Goal: Information Seeking & Learning: Learn about a topic

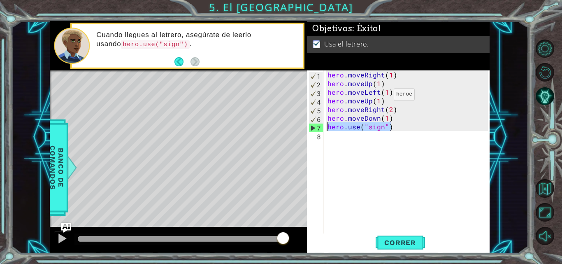
scroll to position [0, 3]
click at [388, 244] on span "Correr" at bounding box center [400, 242] width 48 height 8
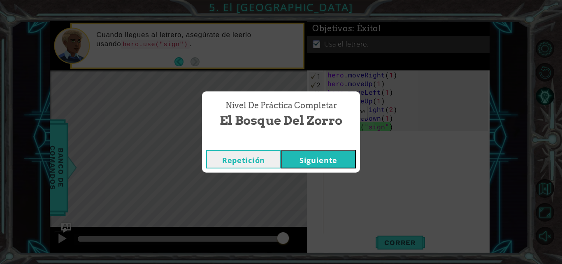
click at [329, 158] on button "Siguiente" at bounding box center [318, 159] width 75 height 19
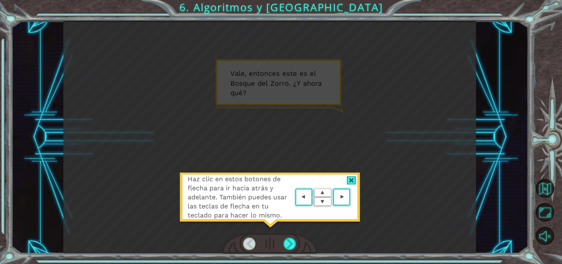
click at [352, 197] on area at bounding box center [352, 197] width 0 height 0
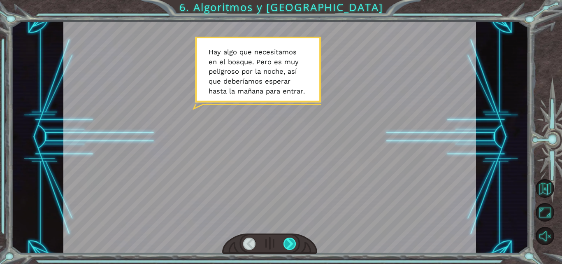
click at [296, 244] on div at bounding box center [289, 243] width 13 height 12
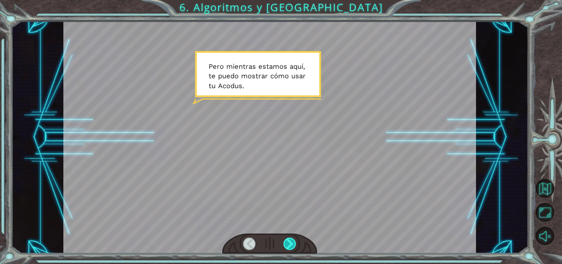
click at [296, 244] on div at bounding box center [289, 243] width 13 height 12
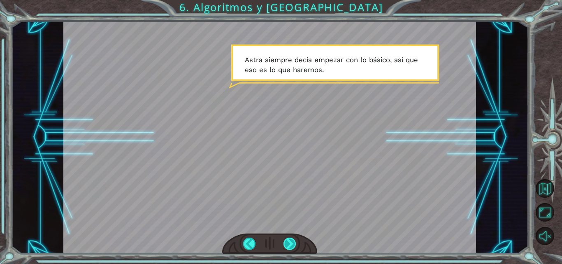
click at [287, 244] on div at bounding box center [289, 243] width 13 height 12
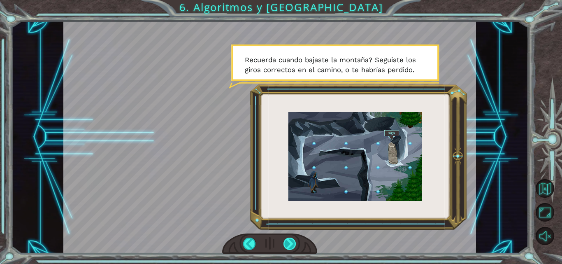
click at [286, 244] on div at bounding box center [289, 243] width 13 height 12
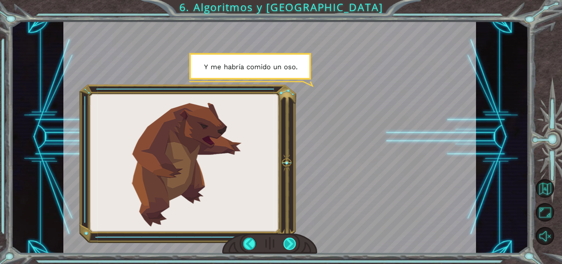
click at [286, 244] on div at bounding box center [289, 243] width 13 height 12
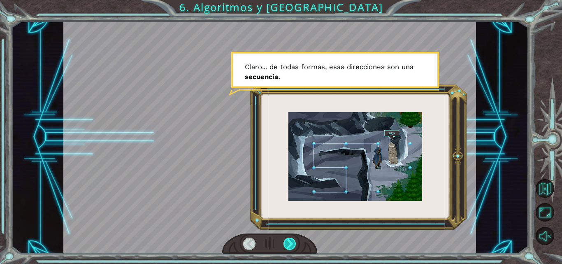
click at [286, 244] on div at bounding box center [289, 243] width 13 height 12
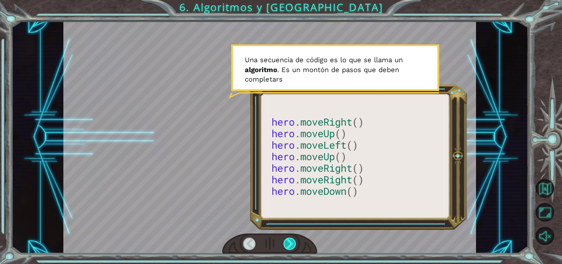
click at [286, 244] on div at bounding box center [289, 243] width 13 height 12
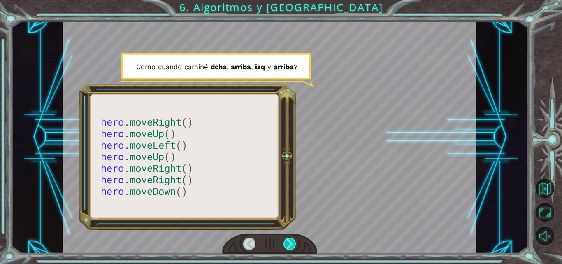
click at [286, 244] on div at bounding box center [289, 243] width 13 height 12
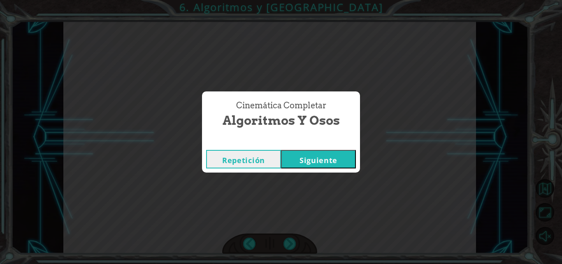
click at [317, 166] on button "Siguiente" at bounding box center [318, 159] width 75 height 19
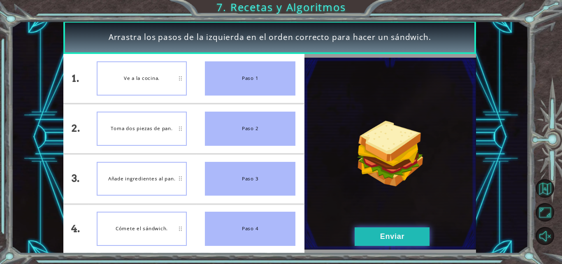
click at [421, 236] on button "Enviar" at bounding box center [391, 236] width 75 height 19
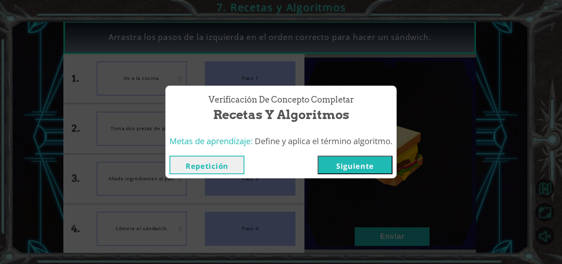
click at [385, 162] on button "Siguiente" at bounding box center [354, 164] width 75 height 19
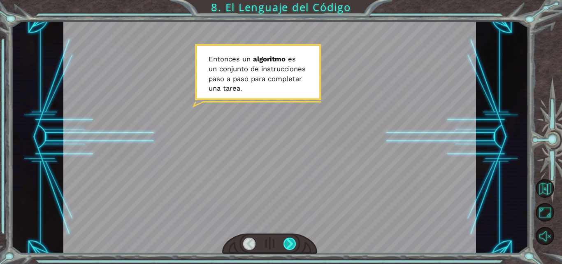
click at [289, 245] on div at bounding box center [289, 243] width 13 height 12
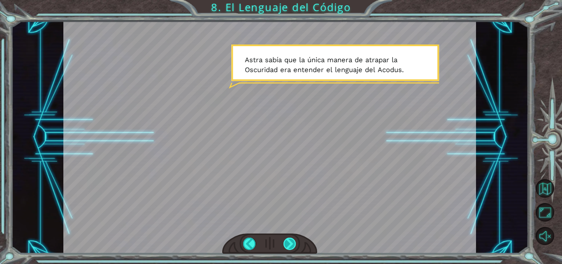
click at [289, 241] on div at bounding box center [289, 243] width 13 height 12
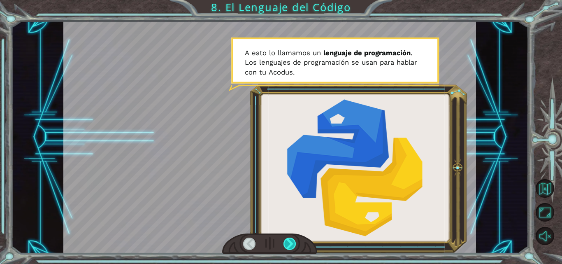
click at [289, 241] on div at bounding box center [289, 243] width 13 height 12
click at [289, 240] on div at bounding box center [289, 243] width 13 height 12
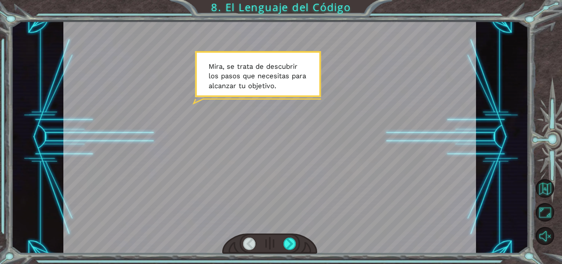
click at [292, 236] on div at bounding box center [269, 243] width 95 height 21
click at [291, 240] on div at bounding box center [289, 243] width 13 height 12
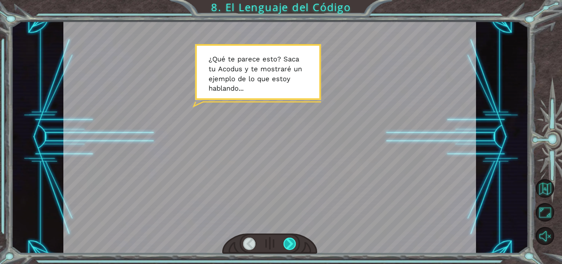
click at [291, 240] on div at bounding box center [289, 243] width 13 height 12
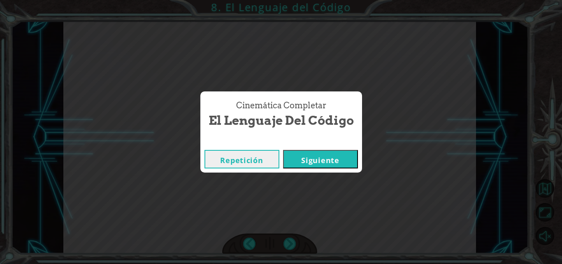
click at [321, 160] on button "Siguiente" at bounding box center [320, 159] width 75 height 19
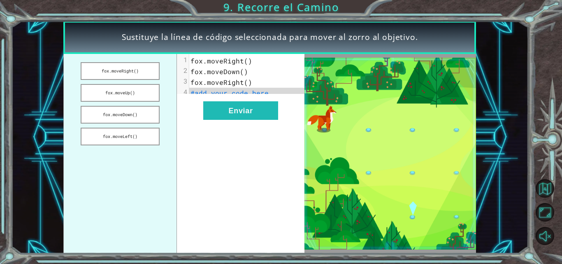
click at [229, 94] on span "#add your code here" at bounding box center [229, 92] width 78 height 9
click at [246, 63] on span "fox.moveRight()" at bounding box center [221, 60] width 62 height 9
drag, startPoint x: 137, startPoint y: 116, endPoint x: 229, endPoint y: 90, distance: 95.1
click at [229, 90] on div "fox.moveRight() fox.moveUp() fox.moveDown() fox.moveLeft() xxxxxxxxxx 4 1 fox.m…" at bounding box center [183, 153] width 241 height 199
click at [222, 95] on span "#add your code here" at bounding box center [229, 92] width 78 height 9
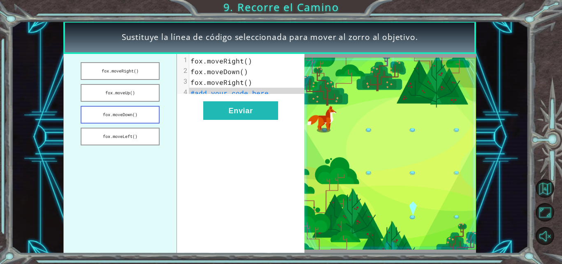
drag, startPoint x: 123, startPoint y: 109, endPoint x: 136, endPoint y: 108, distance: 13.3
click at [127, 109] on button "fox.moveDown()" at bounding box center [120, 115] width 79 height 18
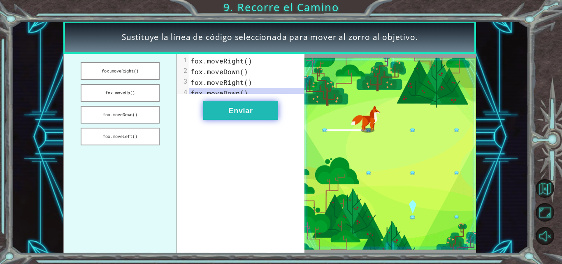
click at [217, 117] on button "Enviar" at bounding box center [240, 110] width 75 height 19
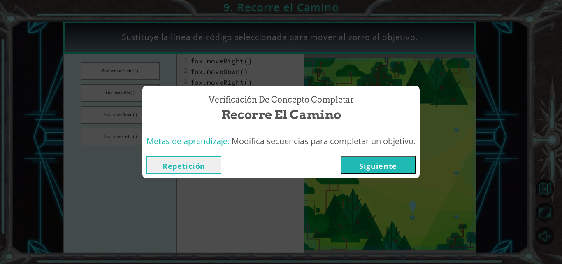
click at [382, 167] on button "Siguiente" at bounding box center [377, 164] width 75 height 19
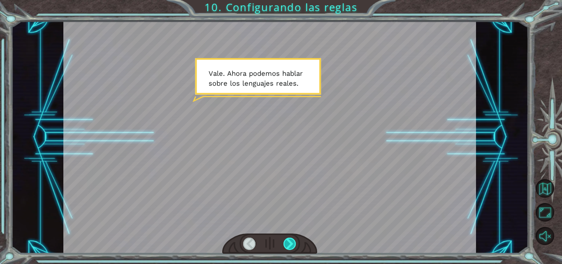
click at [287, 242] on div at bounding box center [289, 243] width 13 height 12
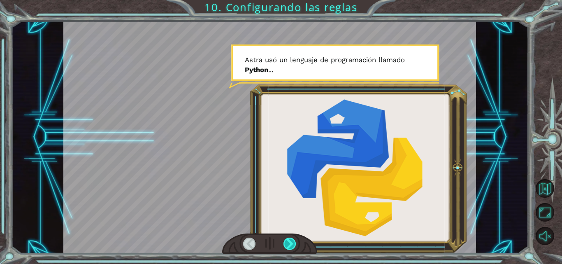
click at [287, 242] on div at bounding box center [289, 243] width 13 height 12
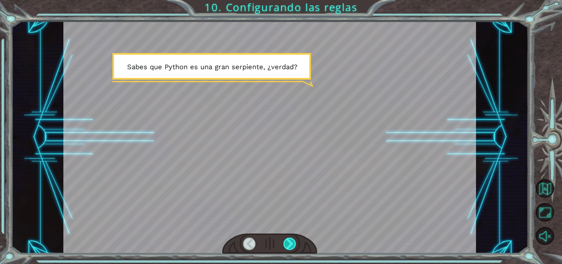
click at [288, 242] on div at bounding box center [289, 243] width 13 height 12
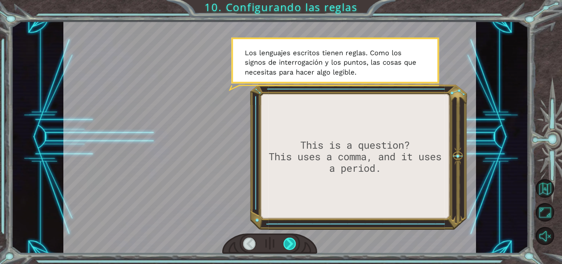
click at [288, 242] on div at bounding box center [289, 243] width 13 height 12
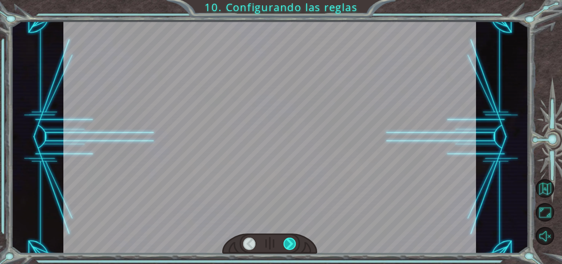
click at [288, 242] on div at bounding box center [289, 243] width 13 height 12
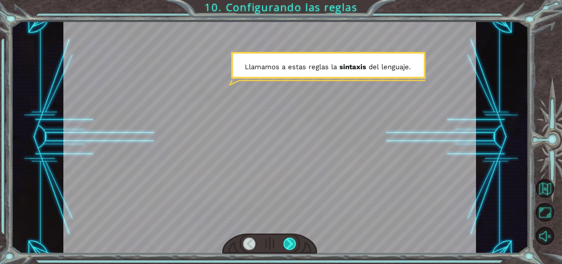
click at [288, 242] on div at bounding box center [289, 243] width 13 height 12
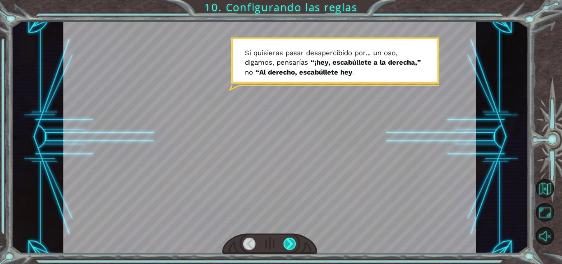
click at [288, 242] on div at bounding box center [289, 243] width 13 height 12
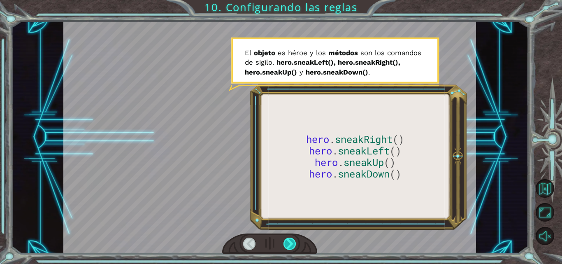
click at [288, 242] on div at bounding box center [289, 243] width 13 height 12
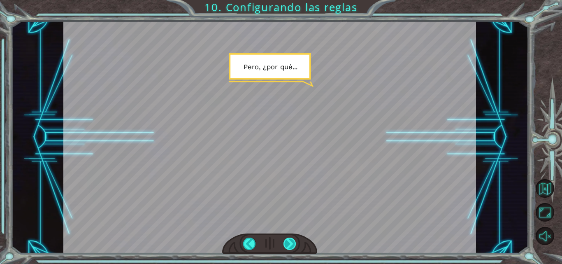
click at [288, 243] on div at bounding box center [289, 243] width 13 height 12
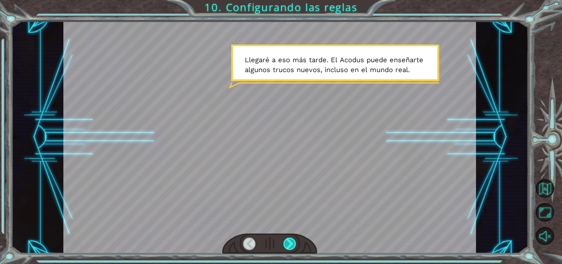
click at [291, 242] on div at bounding box center [289, 243] width 13 height 12
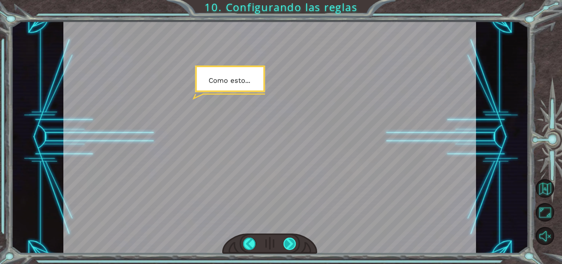
click at [291, 242] on div at bounding box center [289, 243] width 13 height 12
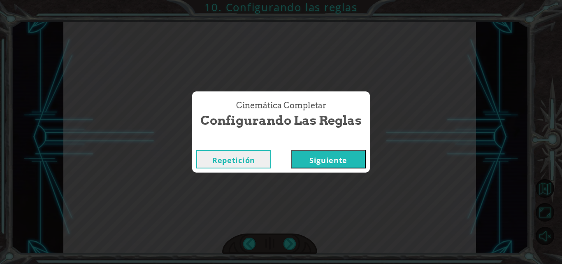
click at [326, 164] on button "Siguiente" at bounding box center [328, 159] width 75 height 19
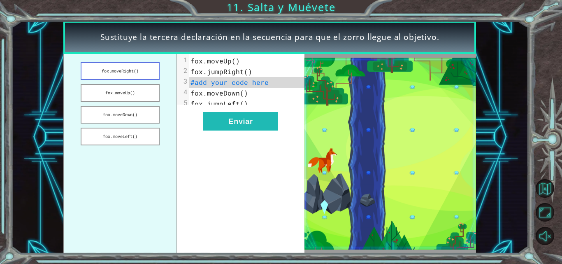
click at [134, 70] on button "fox.moveRight()" at bounding box center [120, 71] width 79 height 18
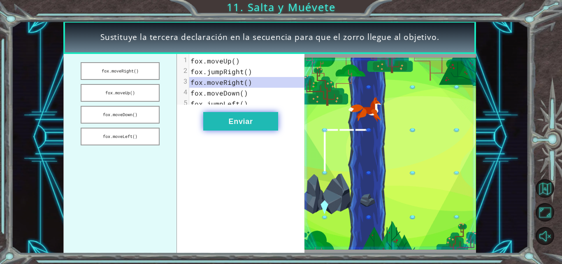
click at [231, 130] on button "Enviar" at bounding box center [240, 121] width 75 height 19
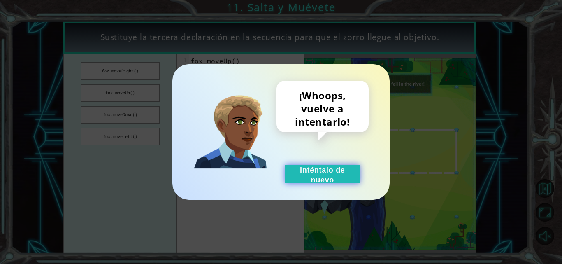
click at [329, 168] on button "Inténtalo de nuevo" at bounding box center [322, 173] width 75 height 19
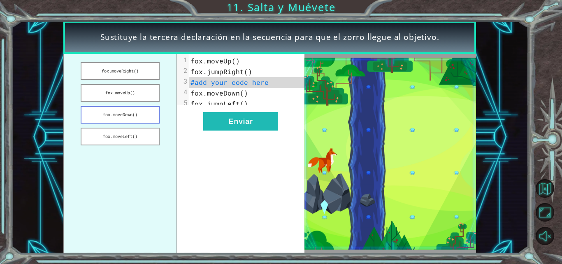
click at [143, 114] on button "fox.moveDown()" at bounding box center [120, 115] width 79 height 18
drag, startPoint x: 143, startPoint y: 114, endPoint x: 153, endPoint y: 115, distance: 9.9
click at [143, 114] on button "fox.moveDown()" at bounding box center [120, 115] width 79 height 18
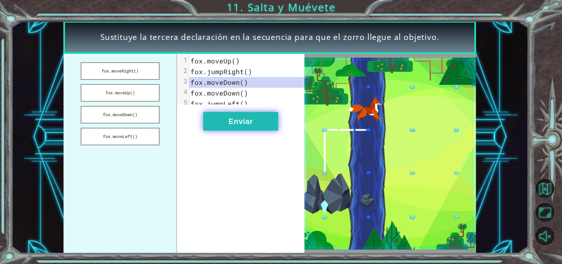
click at [229, 130] on button "Enviar" at bounding box center [240, 121] width 75 height 19
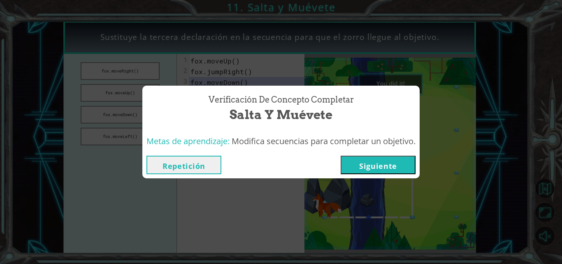
click at [379, 172] on button "Siguiente" at bounding box center [377, 164] width 75 height 19
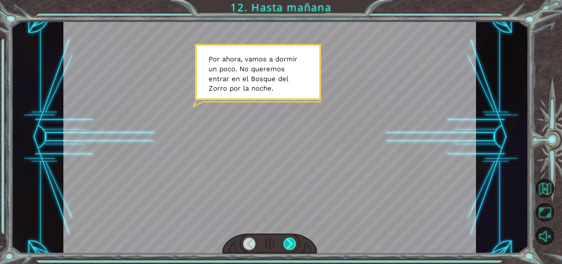
click at [287, 245] on div at bounding box center [289, 243] width 13 height 12
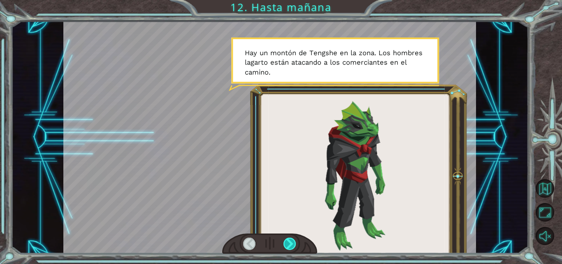
click at [287, 240] on div at bounding box center [289, 243] width 13 height 12
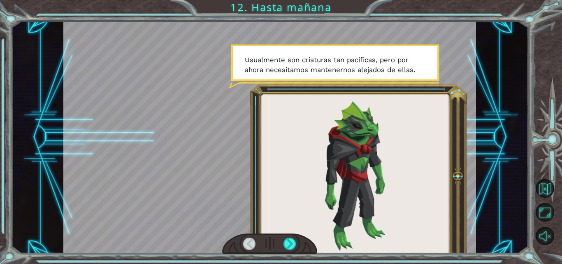
click at [289, 236] on div at bounding box center [269, 243] width 95 height 21
click at [290, 239] on div at bounding box center [289, 243] width 13 height 12
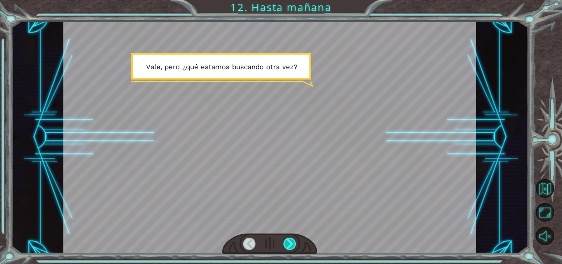
click at [290, 239] on div at bounding box center [289, 243] width 13 height 12
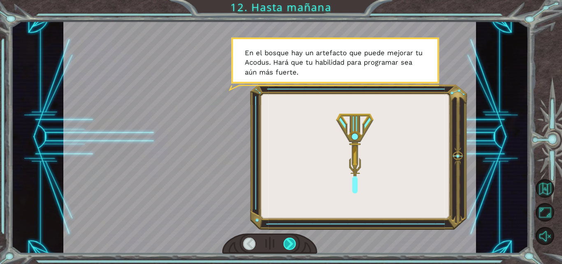
click at [288, 245] on div at bounding box center [289, 243] width 13 height 12
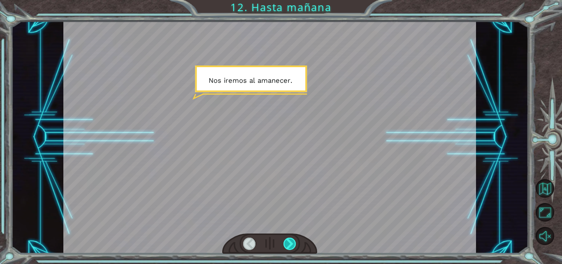
click at [288, 245] on div at bounding box center [289, 243] width 13 height 12
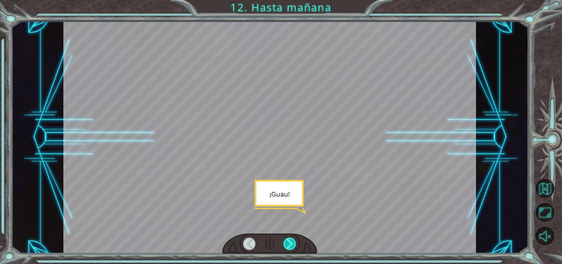
click at [288, 245] on div at bounding box center [289, 243] width 13 height 12
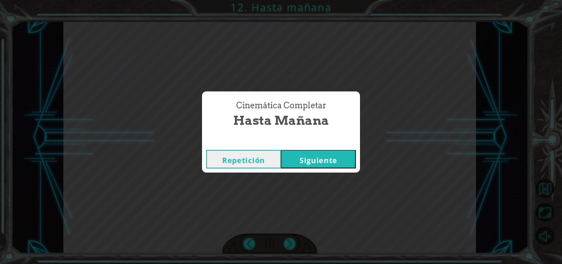
click at [315, 157] on button "Siguiente" at bounding box center [318, 159] width 75 height 19
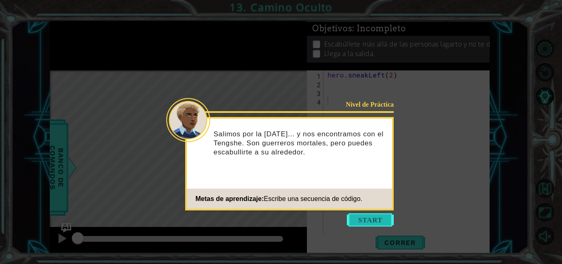
click at [365, 218] on button "Start" at bounding box center [370, 219] width 47 height 13
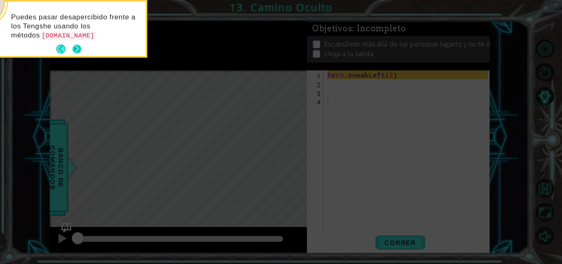
click at [74, 48] on button "Next" at bounding box center [76, 48] width 9 height 9
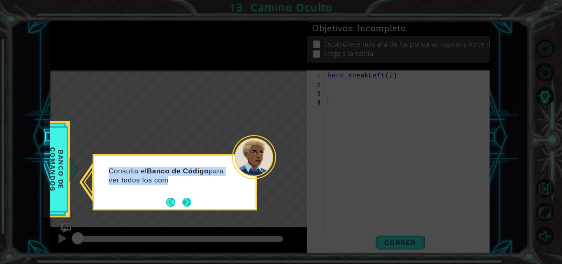
click at [194, 199] on div "Consulta el Banco de Código para ver todos los com" at bounding box center [174, 180] width 161 height 42
click at [191, 200] on button "Next" at bounding box center [186, 201] width 9 height 9
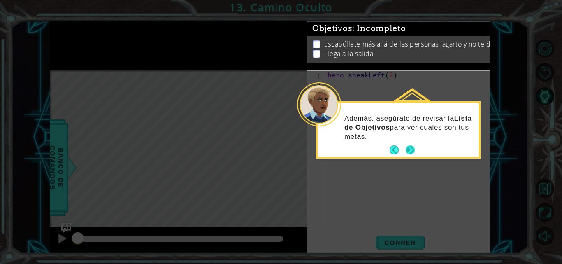
click at [407, 152] on button "Next" at bounding box center [410, 149] width 11 height 11
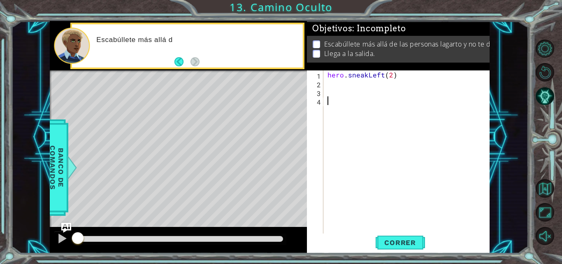
click at [341, 80] on div "hero . sneakLeft ( 2 )" at bounding box center [409, 160] width 166 height 181
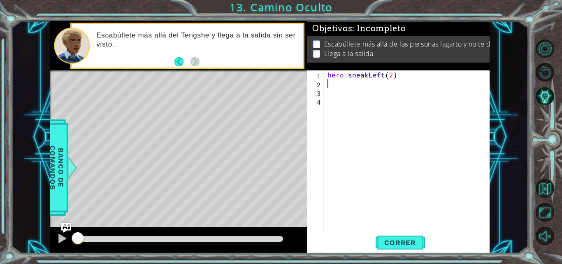
click at [340, 88] on div "hero . sneakLeft ( 2 )" at bounding box center [409, 160] width 166 height 181
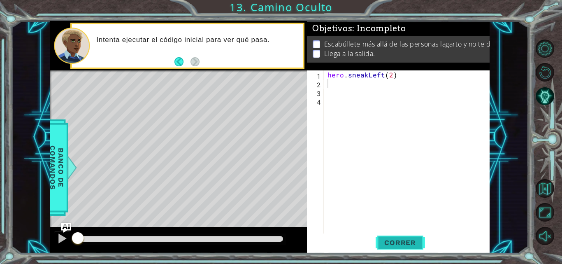
click at [393, 241] on span "Correr" at bounding box center [400, 242] width 48 height 8
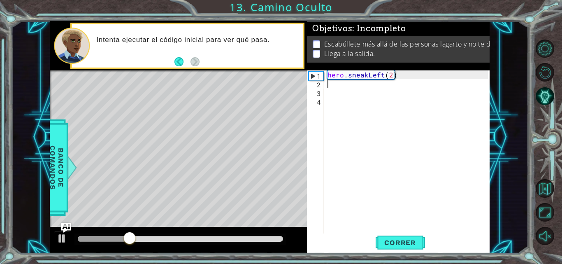
click at [379, 87] on div "hero . sneakLeft ( 2 )" at bounding box center [409, 160] width 166 height 181
click at [341, 81] on div "hero . sneakLeft ( 2 )" at bounding box center [409, 160] width 166 height 181
click at [332, 75] on div "hero . sneakLeft ( 2 )" at bounding box center [409, 160] width 166 height 181
type textarea "hero.sneakLeft(2)"
drag, startPoint x: 326, startPoint y: 76, endPoint x: 392, endPoint y: 74, distance: 65.4
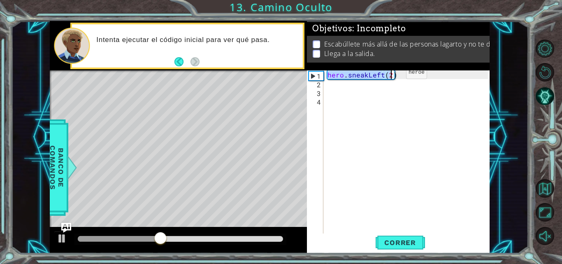
click at [392, 74] on div "hero . sneakLeft ( 2 )" at bounding box center [409, 160] width 166 height 181
click at [338, 80] on div "hero . sneakLeft ( 2 )" at bounding box center [409, 160] width 166 height 181
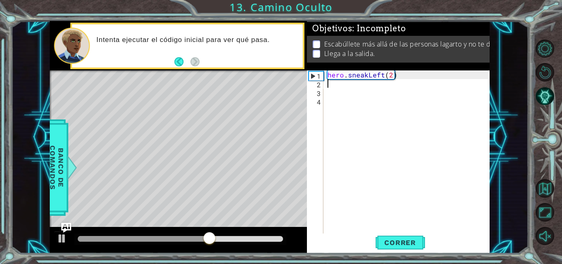
paste textarea "hero.sneakLeft(2"
click at [382, 83] on div "hero . sneakLeft ( 2 ) hero . sneakLeft ( 2" at bounding box center [409, 160] width 166 height 181
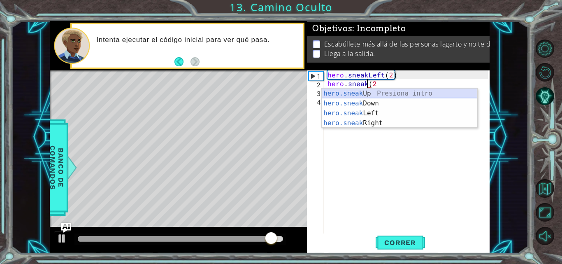
click at [406, 93] on div "hero.sneak Up Presiona intro hero.sneak Down Presiona intro hero.sneak Left Pre…" at bounding box center [399, 117] width 155 height 59
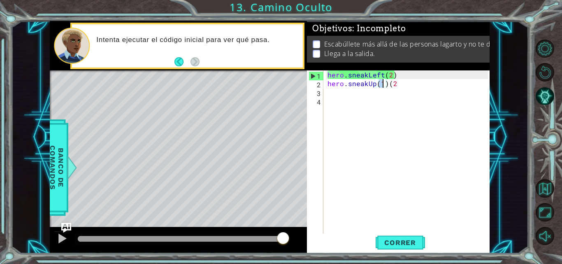
click at [395, 83] on div "hero . sneakLeft ( 2 ) hero . sneakUp ( 1 ) ( 2" at bounding box center [409, 160] width 166 height 181
click at [388, 85] on div "hero . sneakLeft ( 2 ) hero . sneakUp ( 1 ) ( 2" at bounding box center [409, 160] width 166 height 181
click at [400, 79] on div "hero . sneakLeft ( 2 ) hero . sneakUp ( 1 ) ( 2" at bounding box center [409, 160] width 166 height 181
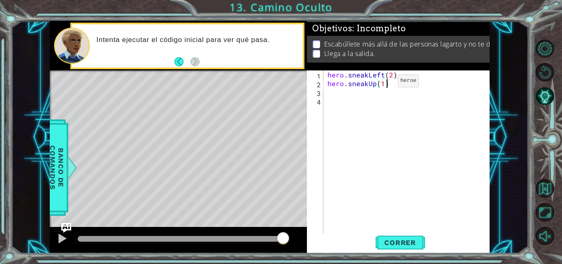
click at [384, 83] on div "hero . sneakLeft ( 2 ) hero . sneakUp ( 1 )" at bounding box center [409, 160] width 166 height 181
type textarea "hero.sneakUp(2)"
click at [370, 93] on div "hero . sneakLeft ( 2 ) hero . sneakUp ( 2 )" at bounding box center [409, 160] width 166 height 181
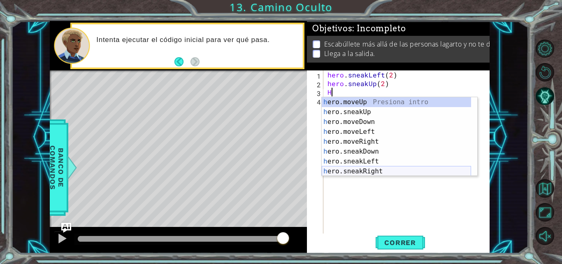
click at [366, 171] on div "h ero.moveUp Presiona intro h ero.sneakUp Presiona intro h ero.moveDown Presion…" at bounding box center [396, 146] width 149 height 99
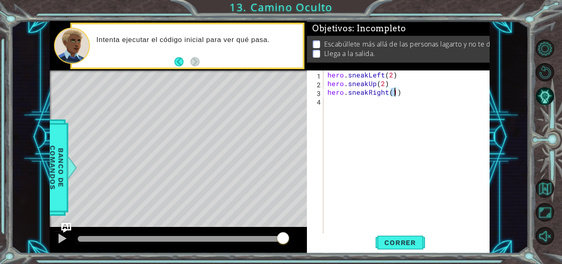
click at [393, 73] on div "hero . sneakLeft ( 2 ) hero . sneakUp ( 2 ) hero . sneakRight ( 1 )" at bounding box center [409, 160] width 166 height 181
click at [393, 92] on div "hero . sneakLeft ( 2 ) hero . sneakUp ( 2 ) hero . sneakRight ( 1 )" at bounding box center [409, 160] width 166 height 181
click at [401, 239] on span "Correr" at bounding box center [400, 242] width 48 height 8
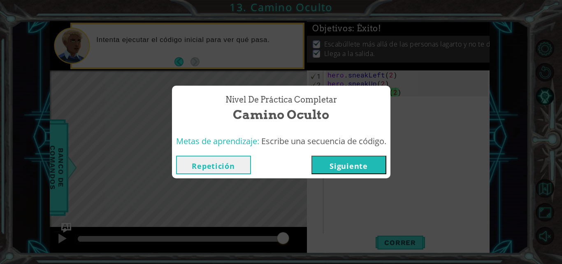
click at [225, 167] on button "Repetición" at bounding box center [213, 164] width 75 height 19
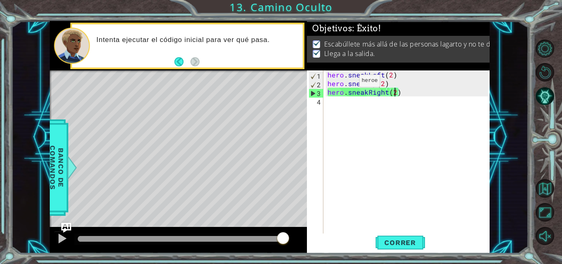
click at [345, 82] on div "hero . sneakLeft ( 2 ) hero . sneakUp ( 2 ) hero . sneakRight ( 2 )" at bounding box center [409, 160] width 166 height 181
click at [324, 71] on div "hero.sneakUp(2) 1 2 3 4 hero . sneakLeft ( 2 ) hero . sneakUp ( 2 ) hero . snea…" at bounding box center [397, 152] width 181 height 164
drag, startPoint x: 327, startPoint y: 71, endPoint x: 403, endPoint y: 73, distance: 76.1
click at [403, 73] on div "hero . sneakLeft ( 2 ) hero . sneakUp ( 2 ) hero . sneakRight ( 2 )" at bounding box center [409, 160] width 166 height 181
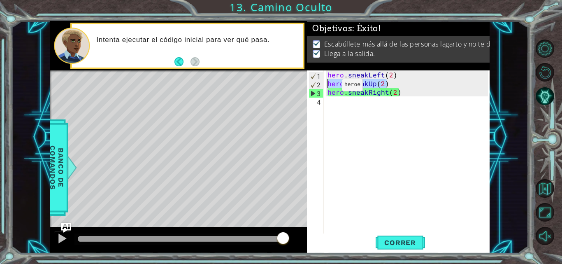
drag, startPoint x: 383, startPoint y: 86, endPoint x: 328, endPoint y: 87, distance: 55.1
click at [328, 87] on div "hero . sneakLeft ( 2 ) hero . sneakUp ( 2 ) hero . sneakRight ( 2 )" at bounding box center [409, 160] width 166 height 181
click at [328, 87] on div "hero . sneakLeft ( 2 ) hero . sneakUp ( 2 ) hero . sneakRight ( 2 )" at bounding box center [407, 152] width 162 height 164
drag, startPoint x: 328, startPoint y: 86, endPoint x: 387, endPoint y: 83, distance: 59.7
click at [387, 83] on div "hero . sneakLeft ( 2 ) hero . sneakUp ( 2 ) hero . sneakRight ( 2 )" at bounding box center [409, 160] width 166 height 181
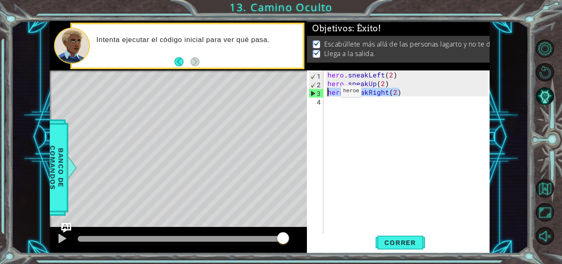
drag, startPoint x: 402, startPoint y: 93, endPoint x: 326, endPoint y: 93, distance: 75.2
click at [326, 93] on div "hero . sneakLeft ( 2 ) hero . sneakUp ( 2 ) hero . sneakRight ( 2 )" at bounding box center [409, 160] width 166 height 181
type textarea "hero.sneakRight(2)"
click at [397, 237] on button "Correr" at bounding box center [399, 242] width 49 height 18
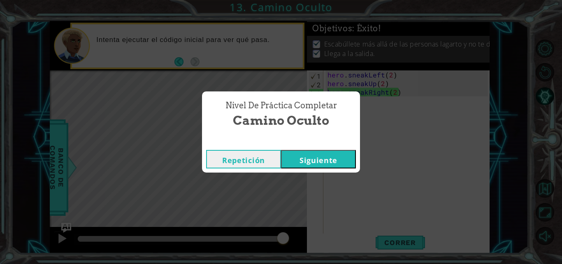
click at [337, 162] on button "Siguiente" at bounding box center [318, 159] width 75 height 19
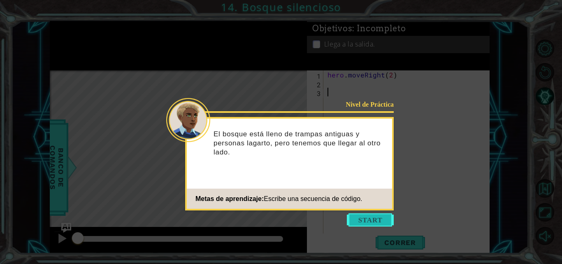
click at [362, 215] on button "Start" at bounding box center [370, 219] width 47 height 13
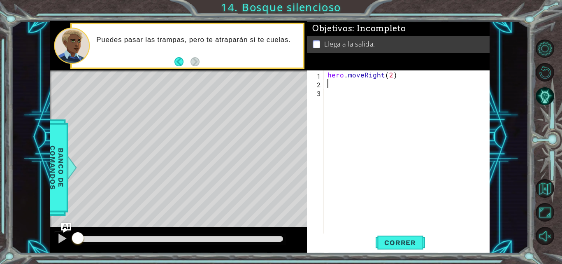
click at [338, 82] on div "hero . moveRight ( 2 )" at bounding box center [409, 160] width 166 height 181
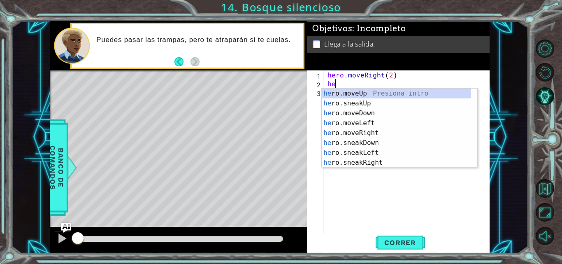
scroll to position [0, 0]
click at [374, 143] on div "hero .moveUp Presiona intro hero .sneakUp Presiona intro hero .moveDown Presion…" at bounding box center [396, 137] width 149 height 99
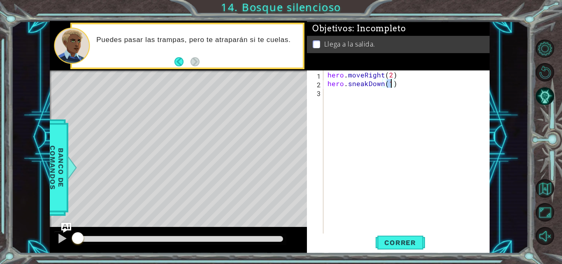
click at [448, 76] on div "hero . moveRight ( 2 ) hero . sneakDown ( 1 )" at bounding box center [409, 160] width 166 height 181
click at [398, 86] on div "hero . moveRight ( 2 ) hero . sneakDown ( 1 )" at bounding box center [409, 160] width 166 height 181
type textarea "hero.sneakDown(1)"
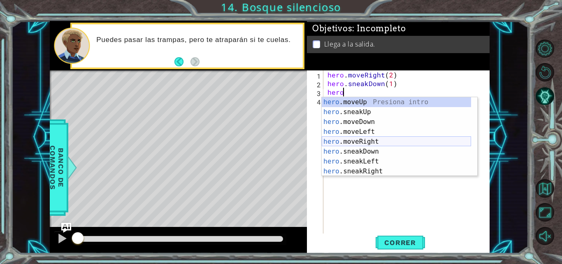
click at [384, 139] on div "hero .moveUp Presiona intro hero .sneakUp Presiona intro hero .moveDown Presion…" at bounding box center [396, 146] width 149 height 99
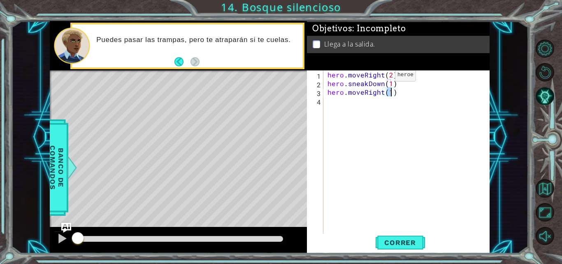
click at [381, 76] on div "hero . moveRight ( 2 ) hero . sneakDown ( 1 ) hero . moveRight ( 1 )" at bounding box center [409, 160] width 166 height 181
click at [393, 95] on div "hero . moveRight ( 2 ) hero . sneakDown ( 1 ) hero . moveRight ( 1 )" at bounding box center [409, 160] width 166 height 181
click at [389, 93] on div "hero . moveRight ( 2 ) hero . sneakDown ( 1 ) hero . moveRight ( 1 )" at bounding box center [409, 160] width 166 height 181
type textarea "hero.moveRight(2)"
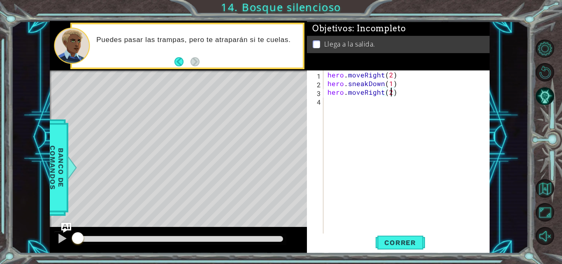
click at [403, 100] on div "hero . moveRight ( 2 ) hero . sneakDown ( 1 ) hero . moveRight ( 2 )" at bounding box center [409, 160] width 166 height 181
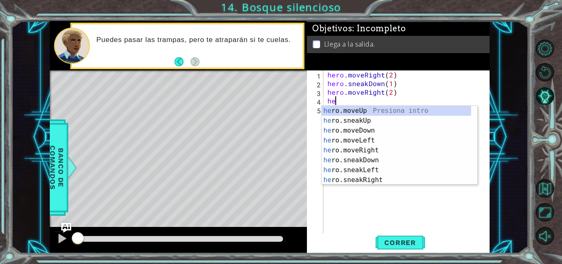
scroll to position [0, 0]
click at [377, 107] on div "hero .moveUp Presiona intro hero .sneakUp Presiona intro hero .moveDown Presion…" at bounding box center [396, 155] width 149 height 99
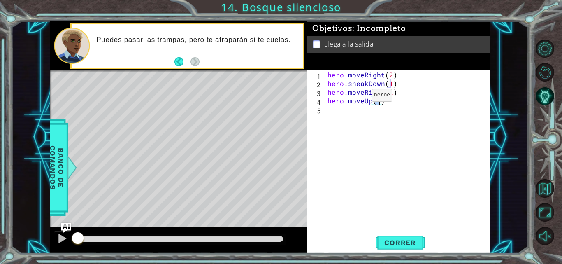
click at [357, 96] on div "hero . moveRight ( 2 ) hero . sneakDown ( 1 ) hero . moveRight ( 2 ) hero . mov…" at bounding box center [409, 160] width 166 height 181
type textarea "hero.moveRight(2)"
click at [376, 113] on div "hero . moveRight ( 2 ) hero . sneakDown ( 1 ) hero . moveRight ( 2 ) hero . mov…" at bounding box center [409, 160] width 166 height 181
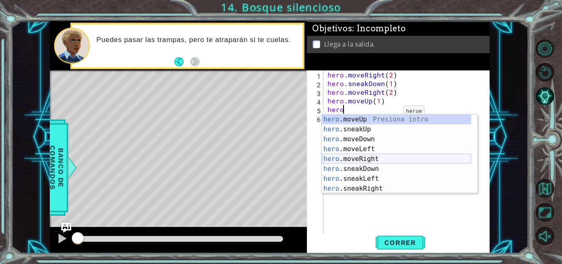
click at [382, 158] on div "hero .moveUp Presiona intro hero .sneakUp Presiona intro hero .moveDown Presion…" at bounding box center [396, 163] width 149 height 99
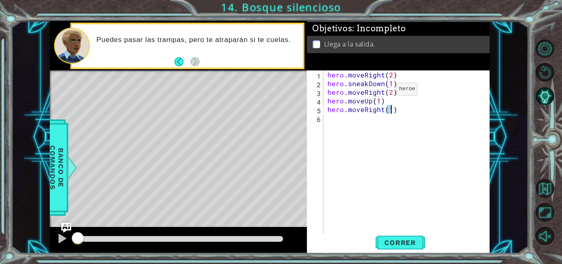
click at [382, 90] on div "hero . moveRight ( 2 ) hero . sneakDown ( 1 ) hero . moveRight ( 2 ) hero . mov…" at bounding box center [409, 160] width 166 height 181
click at [414, 245] on span "Correr" at bounding box center [400, 242] width 48 height 8
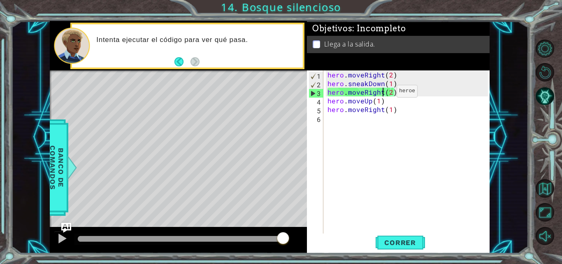
click at [382, 93] on div "hero . moveRight ( 2 ) hero . sneakDown ( 1 ) hero . moveRight ( 2 ) hero . mov…" at bounding box center [409, 160] width 166 height 181
click at [363, 93] on div "hero . moveRight ( 2 ) hero . sneakDown ( 1 ) hero . moveRight ( 2 ) hero . mov…" at bounding box center [409, 160] width 166 height 181
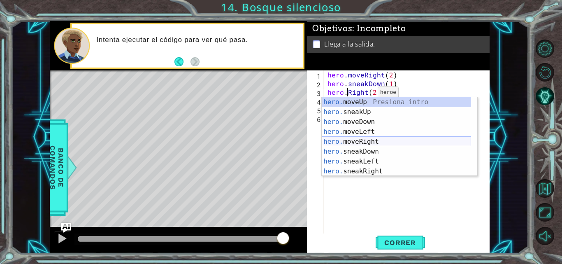
click at [366, 140] on div "hero. moveUp Presiona intro hero. sneakUp Presiona intro hero. moveDown Presion…" at bounding box center [396, 146] width 149 height 99
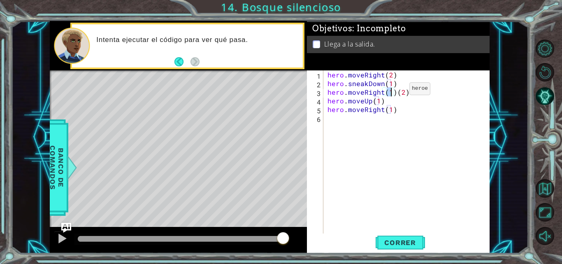
click at [395, 90] on div "hero . moveRight ( 2 ) hero . sneakDown ( 1 ) hero . moveRight ( 1 ) ( 2 ) hero…" at bounding box center [409, 160] width 166 height 181
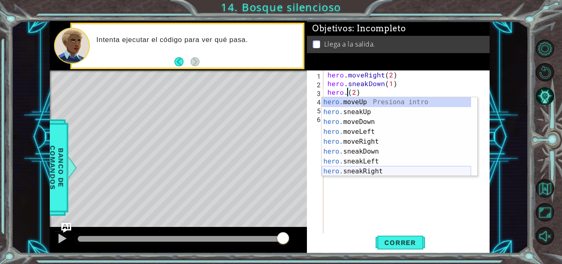
click at [383, 169] on div "hero. moveUp Presiona intro hero. sneakUp Presiona intro hero. moveDown Presion…" at bounding box center [396, 146] width 149 height 99
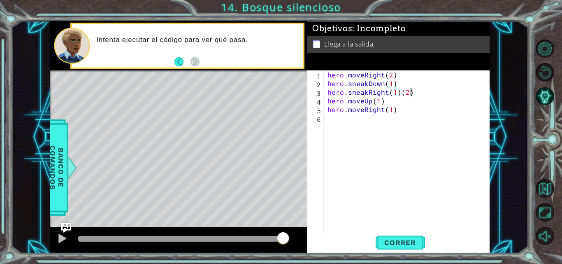
click at [413, 91] on div "hero . moveRight ( 2 ) hero . sneakDown ( 1 ) hero . sneakRight ( 1 ) ( 2 ) her…" at bounding box center [409, 160] width 166 height 181
click at [393, 93] on div "hero . moveRight ( 2 ) hero . sneakDown ( 1 ) hero . sneakRight ( 1 ) hero . mo…" at bounding box center [409, 160] width 166 height 181
click at [403, 235] on button "Correr" at bounding box center [399, 242] width 49 height 18
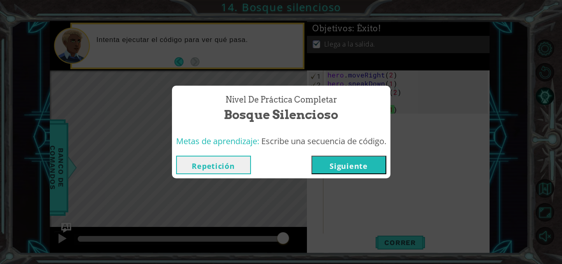
click at [214, 164] on button "Repetición" at bounding box center [213, 164] width 75 height 19
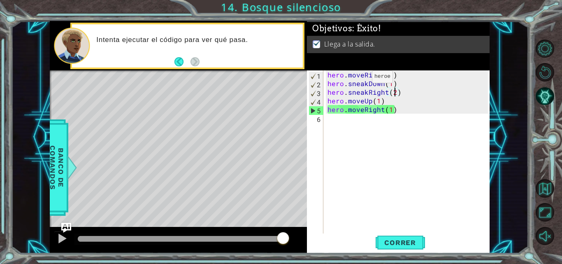
drag, startPoint x: 358, startPoint y: 79, endPoint x: 339, endPoint y: 65, distance: 22.9
click at [342, 64] on div "Objetivos : Éxito! Llega a la salida. hero.sneakRight(2) 1 2 3 4 5 6 hero . mov…" at bounding box center [398, 137] width 183 height 232
click at [340, 72] on div "hero . moveRight ( 2 ) hero . sneakDown ( 1 ) hero . sneakRight ( 2 ) hero . mo…" at bounding box center [407, 152] width 162 height 164
click at [403, 75] on div "hero . moveRight ( 2 ) hero . sneakDown ( 1 ) hero . sneakRight ( 2 ) hero . mo…" at bounding box center [409, 160] width 166 height 181
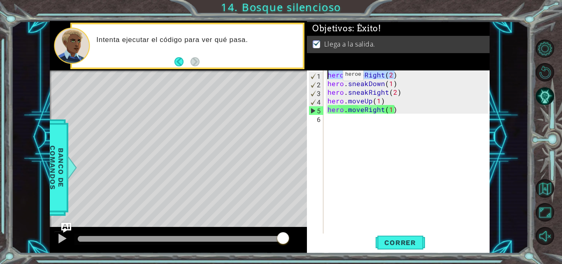
drag, startPoint x: 403, startPoint y: 76, endPoint x: 328, endPoint y: 76, distance: 74.8
click at [328, 76] on div "hero . moveRight ( 2 ) hero . sneakDown ( 1 ) hero . sneakRight ( 2 ) hero . mo…" at bounding box center [409, 160] width 166 height 181
click at [387, 86] on div "hero . moveRight ( 2 ) hero . sneakDown ( 1 ) hero . sneakRight ( 2 ) hero . mo…" at bounding box center [409, 160] width 166 height 181
click at [412, 91] on div "hero . moveRight ( 2 ) hero . sneakDown ( 1 ) hero . sneakRight ( 2 ) hero . mo…" at bounding box center [409, 160] width 166 height 181
drag, startPoint x: 391, startPoint y: 85, endPoint x: 313, endPoint y: 81, distance: 78.2
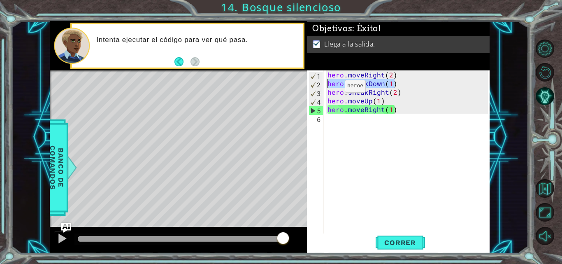
click at [313, 81] on div "hero.sneakRight(2) 1 2 3 4 5 6 hero . moveRight ( 2 ) hero . sneakDown ( 1 ) he…" at bounding box center [397, 152] width 181 height 164
type textarea "hero.sneakDown(1)"
click at [386, 236] on button "Correr" at bounding box center [399, 242] width 49 height 18
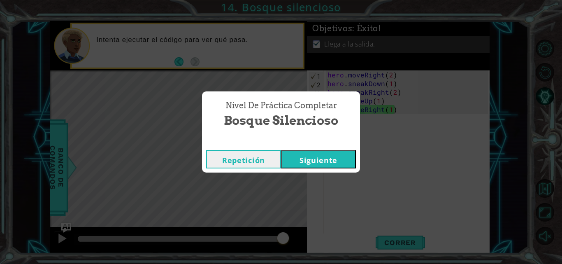
click at [293, 160] on button "Siguiente" at bounding box center [318, 159] width 75 height 19
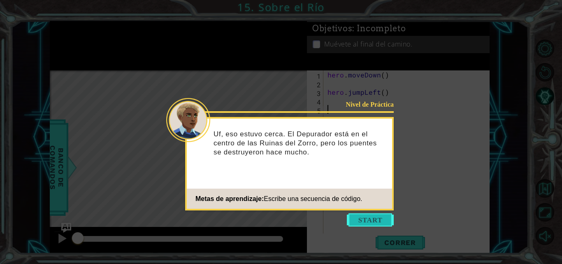
click at [370, 216] on button "Start" at bounding box center [370, 219] width 47 height 13
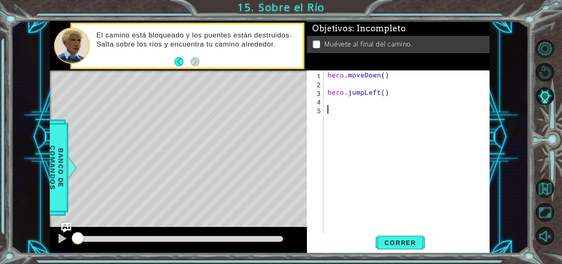
click at [385, 85] on div "hero . moveDown ( ) hero . jumpLeft ( )" at bounding box center [409, 160] width 166 height 181
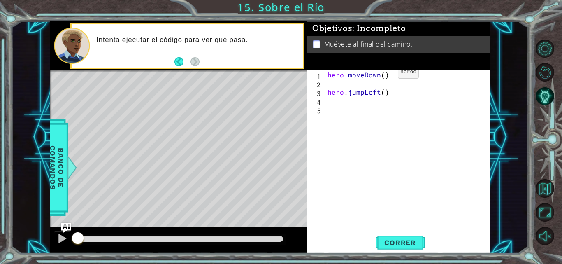
click at [384, 74] on div "hero . moveDown ( ) hero . jumpLeft ( )" at bounding box center [409, 160] width 166 height 181
type textarea "hero.moveDown(1)"
click at [382, 86] on div "hero . moveDown ( 1 ) hero . jumpLeft ( )" at bounding box center [409, 160] width 166 height 181
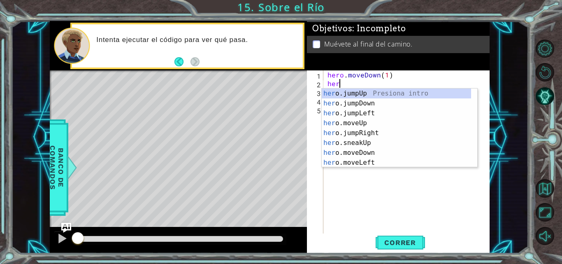
type textarea "hero"
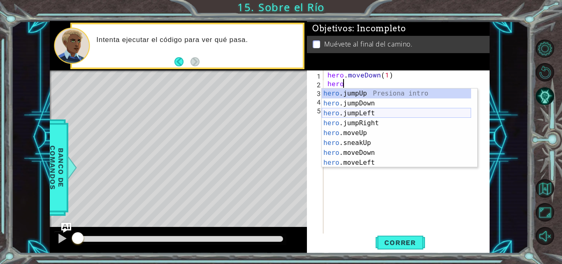
click at [368, 113] on div "hero .jumpUp Presiona intro hero .jumpDown Presiona intro hero .jumpLeft Presio…" at bounding box center [396, 137] width 149 height 99
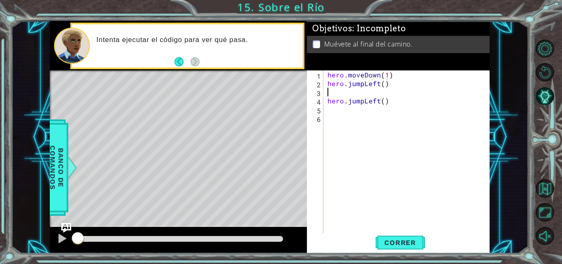
scroll to position [0, 0]
click at [381, 88] on div "hero . moveDown ( 1 ) hero . jumpLeft ( ) hero . jumpLeft ( )" at bounding box center [409, 160] width 166 height 181
type textarea "hero.jumpLeft()"
drag, startPoint x: 386, startPoint y: 96, endPoint x: 324, endPoint y: 96, distance: 61.7
click at [324, 96] on div "hero.jumpLeft() 1 2 3 4 5 hero . moveDown ( 1 ) hero . jumpLeft ( ) hero . jump…" at bounding box center [397, 152] width 181 height 164
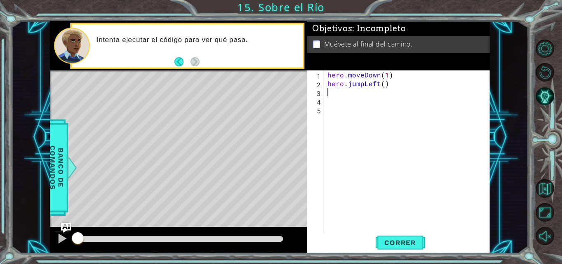
click at [382, 85] on div "hero . moveDown ( 1 ) hero . jumpLeft ( )" at bounding box center [409, 160] width 166 height 181
type textarea "hero.jumpLeft(1)"
click at [378, 90] on div "hero . moveDown ( 1 ) hero . jumpLeft ( 1 )" at bounding box center [409, 160] width 166 height 181
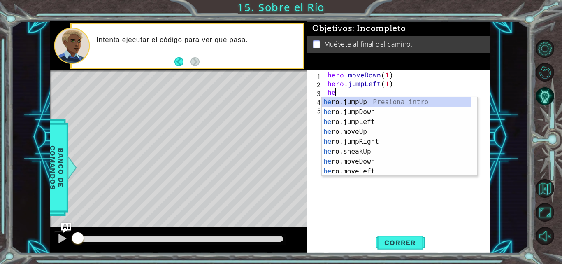
type textarea "hero"
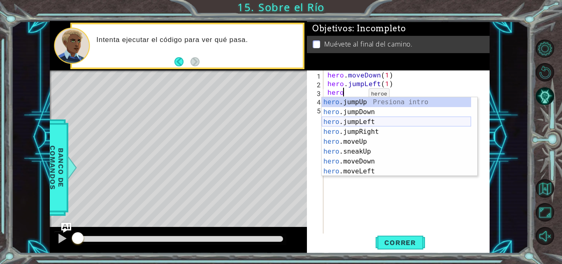
click at [366, 123] on div "hero .jumpUp Presiona intro hero .jumpDown Presiona intro hero .jumpLeft Presio…" at bounding box center [396, 146] width 149 height 99
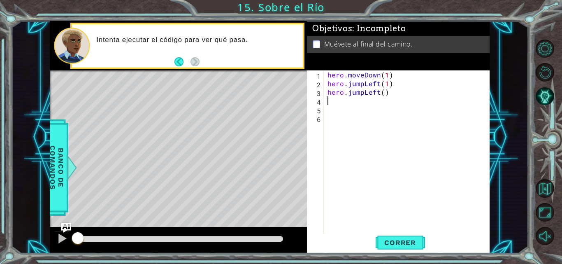
scroll to position [0, 0]
click at [390, 91] on div "hero . moveDown ( 1 ) hero . jumpLeft ( 1 ) hero . jumpLeft ( )" at bounding box center [409, 160] width 166 height 181
drag, startPoint x: 386, startPoint y: 93, endPoint x: 349, endPoint y: 96, distance: 36.7
click at [375, 95] on div "hero . moveDown ( 1 ) hero . jumpLeft ( 1 ) hero . jumpLeft ( )" at bounding box center [409, 160] width 166 height 181
click at [368, 95] on div "hero . moveDown ( 1 ) hero . jumpLeft ( 1 ) hero . jumpLeft ( )" at bounding box center [409, 160] width 166 height 181
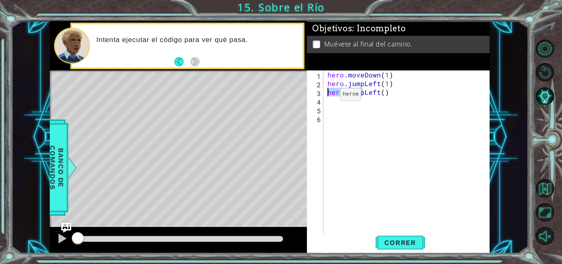
drag, startPoint x: 349, startPoint y: 96, endPoint x: 326, endPoint y: 96, distance: 23.0
click at [326, 96] on div "hero . moveDown ( 1 ) hero . jumpLeft ( 1 ) hero . jumpLeft ( )" at bounding box center [409, 160] width 166 height 181
click at [368, 91] on div "hero . moveDown ( 1 ) hero . jumpLeft ( 1 ) Left ( )" at bounding box center [409, 160] width 166 height 181
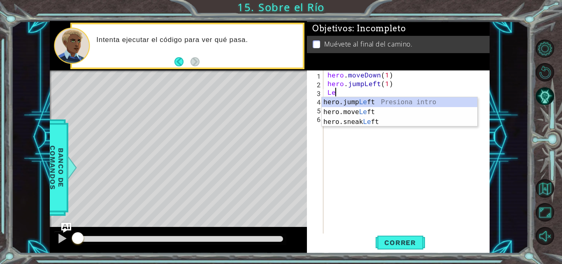
type textarea "L"
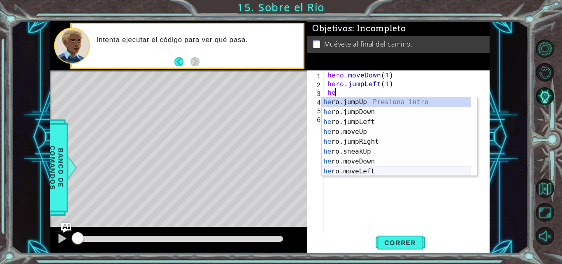
click at [372, 174] on div "he ro.jumpUp Presiona intro he ro.jumpDown Presiona intro he ro.jumpLeft Presio…" at bounding box center [396, 146] width 149 height 99
type textarea "hero.moveLeft(1)"
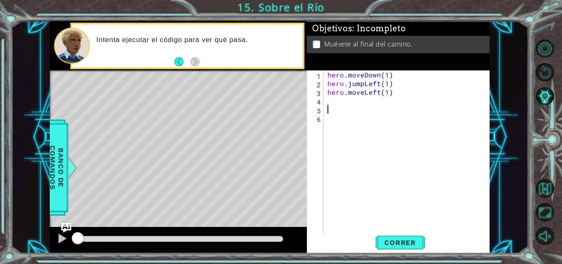
click at [380, 112] on div "hero . moveDown ( 1 ) hero . jumpLeft ( 1 ) hero . moveLeft ( 1 )" at bounding box center [409, 160] width 166 height 181
click at [367, 99] on div "hero . moveDown ( 1 ) hero . jumpLeft ( 1 ) hero . moveLeft ( 1 )" at bounding box center [409, 160] width 166 height 181
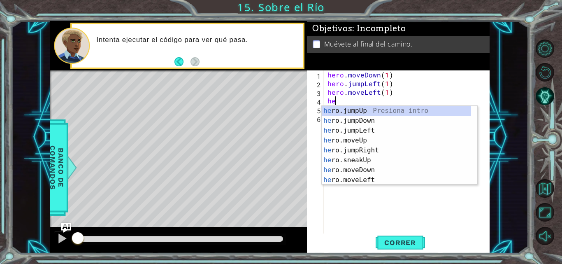
scroll to position [0, 0]
type textarea "hero"
click at [369, 123] on div "hero .jumpUp Presiona intro hero .jumpDown Presiona intro hero .jumpLeft Presio…" at bounding box center [396, 155] width 149 height 99
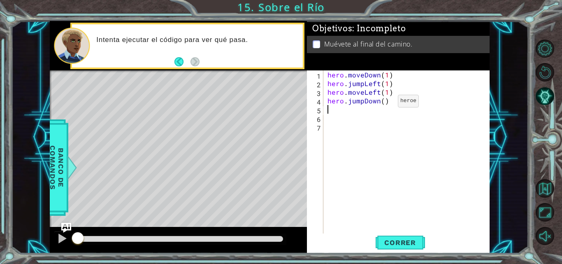
click at [384, 103] on div "hero . moveDown ( 1 ) hero . jumpLeft ( 1 ) hero . moveLeft ( 1 ) hero . jumpDo…" at bounding box center [409, 160] width 166 height 181
type textarea "hero.jumpDown(1)"
click at [371, 108] on div "hero . moveDown ( 1 ) hero . jumpLeft ( 1 ) hero . moveLeft ( 1 ) hero . jumpDo…" at bounding box center [409, 160] width 166 height 181
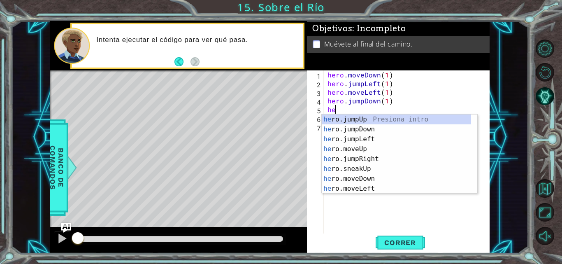
scroll to position [0, 0]
type textarea "hero"
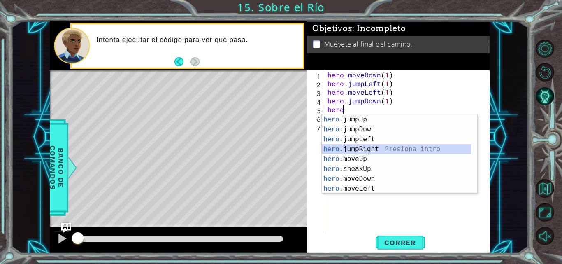
click at [380, 145] on div "hero .jumpUp Presiona intro hero .jumpDown Presiona intro hero .jumpLeft Presio…" at bounding box center [396, 163] width 149 height 99
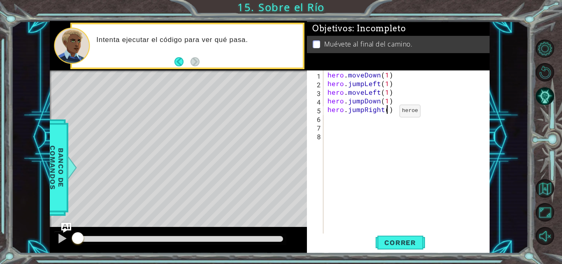
click at [385, 113] on div "hero . moveDown ( 1 ) hero . jumpLeft ( 1 ) hero . moveLeft ( 1 ) hero . jumpDo…" at bounding box center [409, 160] width 166 height 181
type textarea "hero.jumpRight(1)"
click at [375, 119] on div "hero . moveDown ( 1 ) hero . jumpLeft ( 1 ) hero . moveLeft ( 1 ) hero . jumpDo…" at bounding box center [409, 160] width 166 height 181
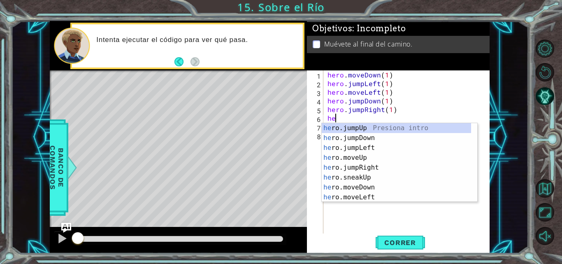
type textarea "hero"
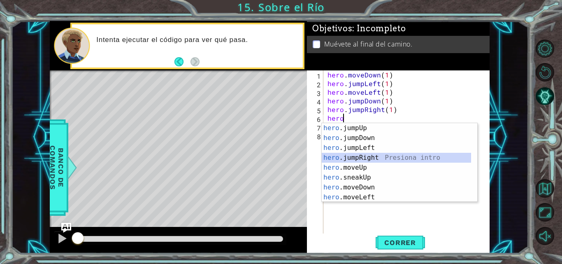
click at [371, 156] on div "hero .jumpUp Presiona intro hero .jumpDown Presiona intro hero .jumpLeft Presio…" at bounding box center [396, 172] width 149 height 99
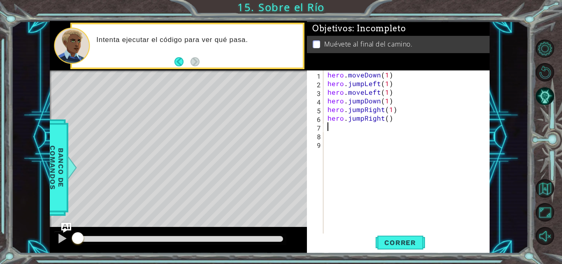
click at [387, 123] on div "hero . moveDown ( 1 ) hero . jumpLeft ( 1 ) hero . moveLeft ( 1 ) hero . jumpDo…" at bounding box center [409, 160] width 166 height 181
click at [387, 121] on div "hero . moveDown ( 1 ) hero . jumpLeft ( 1 ) hero . moveLeft ( 1 ) hero . jumpDo…" at bounding box center [409, 160] width 166 height 181
click at [395, 246] on span "Correr" at bounding box center [400, 242] width 48 height 8
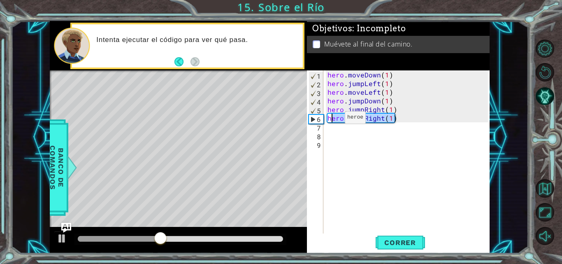
drag, startPoint x: 398, startPoint y: 124, endPoint x: 331, endPoint y: 119, distance: 68.0
click at [331, 119] on div "hero . moveDown ( 1 ) hero . jumpLeft ( 1 ) hero . moveLeft ( 1 ) hero . jumpDo…" at bounding box center [409, 160] width 166 height 181
type textarea "h"
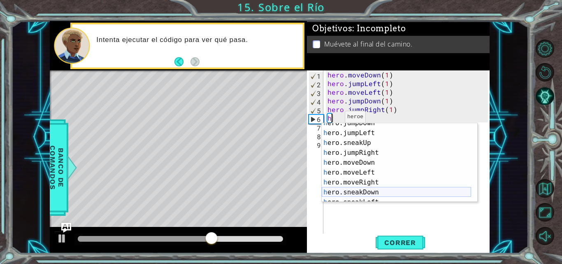
scroll to position [49, 0]
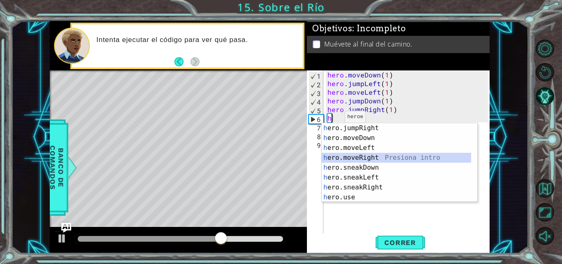
click at [356, 157] on div "h ero.jumpRight Presiona intro h ero.moveDown Presiona intro h ero.moveLeft Pre…" at bounding box center [396, 172] width 149 height 99
type textarea "hero.moveRight(1)"
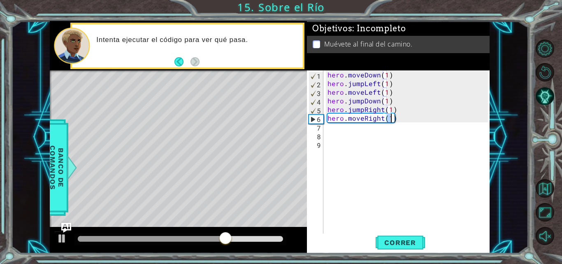
click at [375, 131] on div "hero . moveDown ( 1 ) hero . jumpLeft ( 1 ) hero . moveLeft ( 1 ) hero . jumpDo…" at bounding box center [409, 160] width 166 height 181
click at [404, 239] on span "Correr" at bounding box center [400, 242] width 48 height 8
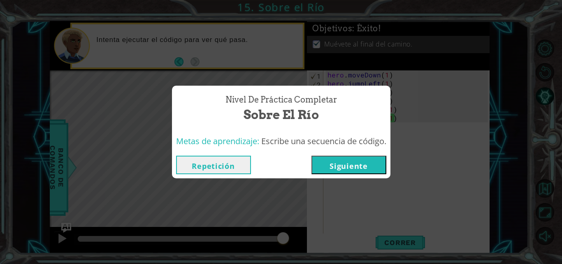
click at [195, 167] on button "Repetición" at bounding box center [213, 164] width 75 height 19
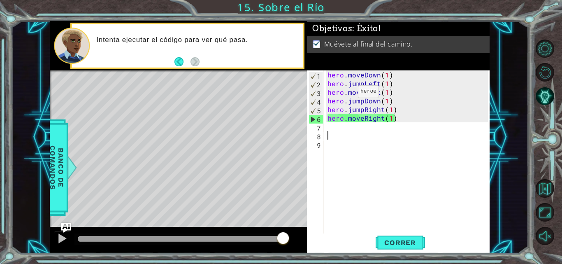
click at [347, 72] on div "hero . moveDown ( 1 ) hero . jumpLeft ( 1 ) hero . moveLeft ( 1 ) hero . jumpDo…" at bounding box center [409, 160] width 166 height 181
drag, startPoint x: 327, startPoint y: 77, endPoint x: 407, endPoint y: 76, distance: 80.2
click at [407, 76] on div "hero . moveDown ( 1 ) hero . jumpLeft ( 1 ) hero . moveLeft ( 1 ) hero . jumpDo…" at bounding box center [409, 160] width 166 height 181
click at [380, 82] on div "hero . moveDown ( 1 ) hero . jumpLeft ( 1 ) hero . moveLeft ( 1 ) hero . jumpDo…" at bounding box center [409, 160] width 166 height 181
drag, startPoint x: 404, startPoint y: 76, endPoint x: 328, endPoint y: 76, distance: 76.5
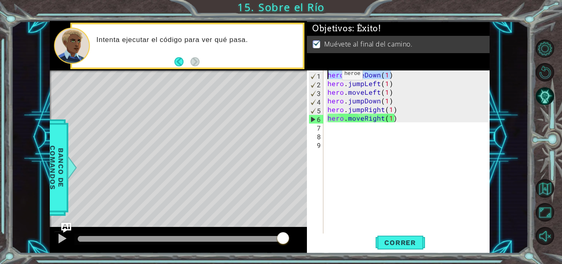
click at [328, 76] on div "hero . moveDown ( 1 ) hero . jumpLeft ( 1 ) hero . moveLeft ( 1 ) hero . jumpDo…" at bounding box center [409, 160] width 166 height 181
click at [407, 90] on div "hero . moveDown ( 1 ) hero . jumpLeft ( 1 ) hero . moveLeft ( 1 ) hero . jumpDo…" at bounding box center [409, 160] width 166 height 181
drag, startPoint x: 393, startPoint y: 85, endPoint x: 328, endPoint y: 84, distance: 64.6
click at [328, 84] on div "hero . moveDown ( 1 ) hero . jumpLeft ( 1 ) hero . moveLeft ( 1 ) hero . jumpDo…" at bounding box center [409, 160] width 166 height 181
click at [396, 94] on div "hero . moveDown ( 1 ) hero . jumpLeft ( 1 ) hero . moveLeft ( 1 ) hero . jumpDo…" at bounding box center [409, 160] width 166 height 181
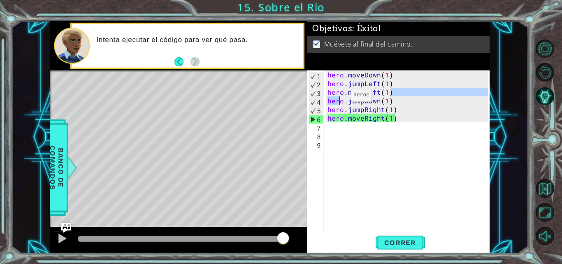
drag, startPoint x: 391, startPoint y: 91, endPoint x: 331, endPoint y: 96, distance: 60.2
click at [331, 96] on div "hero . moveDown ( 1 ) hero . jumpLeft ( 1 ) hero . moveLeft ( 1 ) hero . jumpDo…" at bounding box center [409, 160] width 166 height 181
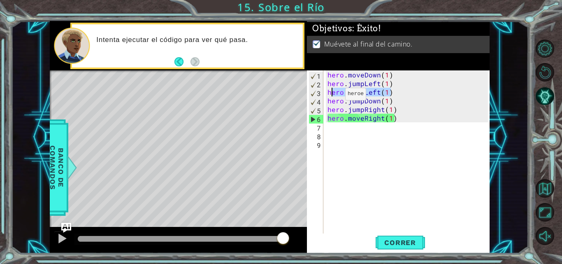
click at [331, 95] on div "hero . moveDown ( 1 ) hero . jumpLeft ( 1 ) hero . moveLeft ( 1 ) hero . jumpDo…" at bounding box center [407, 152] width 162 height 164
click at [330, 94] on div "hero . moveDown ( 1 ) hero . jumpLeft ( 1 ) hero . moveLeft ( 1 ) hero . jumpDo…" at bounding box center [409, 160] width 166 height 181
click at [329, 94] on div "hero . moveDown ( 1 ) hero . jumpLeft ( 1 ) hero . moveLeft ( 1 ) hero . jumpDo…" at bounding box center [409, 160] width 166 height 181
drag, startPoint x: 328, startPoint y: 94, endPoint x: 389, endPoint y: 94, distance: 61.3
click at [389, 94] on div "hero . moveDown ( 1 ) hero . jumpLeft ( 1 ) hero . moveLeft ( 1 ) hero . jumpDo…" at bounding box center [409, 160] width 166 height 181
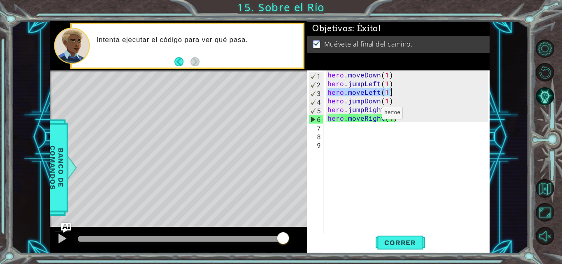
click at [368, 113] on div "hero . moveDown ( 1 ) hero . jumpLeft ( 1 ) hero . moveLeft ( 1 ) hero . jumpDo…" at bounding box center [409, 160] width 166 height 181
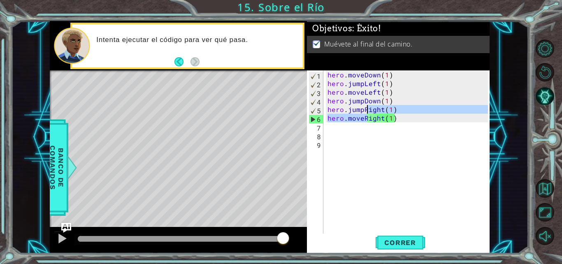
click at [389, 100] on div "hero . moveDown ( 1 ) hero . jumpLeft ( 1 ) hero . moveLeft ( 1 ) hero . jumpDo…" at bounding box center [409, 160] width 166 height 181
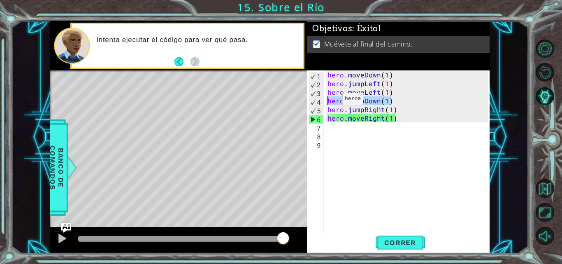
drag, startPoint x: 392, startPoint y: 102, endPoint x: 328, endPoint y: 101, distance: 63.8
click at [328, 101] on div "hero . moveDown ( 1 ) hero . jumpLeft ( 1 ) hero . moveLeft ( 1 ) hero . jumpDo…" at bounding box center [409, 160] width 166 height 181
click at [383, 111] on div "hero . moveDown ( 1 ) hero . jumpLeft ( 1 ) hero . moveLeft ( 1 ) hero . jumpDo…" at bounding box center [409, 160] width 166 height 181
drag, startPoint x: 396, startPoint y: 110, endPoint x: 328, endPoint y: 109, distance: 67.9
click at [328, 109] on div "hero . moveDown ( 1 ) hero . jumpLeft ( 1 ) hero . moveLeft ( 1 ) hero . jumpDo…" at bounding box center [409, 160] width 166 height 181
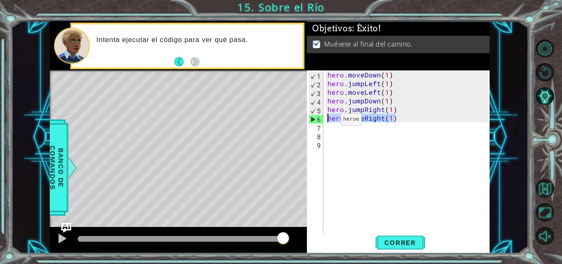
drag, startPoint x: 403, startPoint y: 122, endPoint x: 326, endPoint y: 121, distance: 76.5
click at [326, 121] on div "hero . moveDown ( 1 ) hero . jumpLeft ( 1 ) hero . moveLeft ( 1 ) hero . jumpDo…" at bounding box center [409, 160] width 166 height 181
type textarea "hero.moveRight(1)"
click at [396, 237] on button "Correr" at bounding box center [399, 242] width 49 height 18
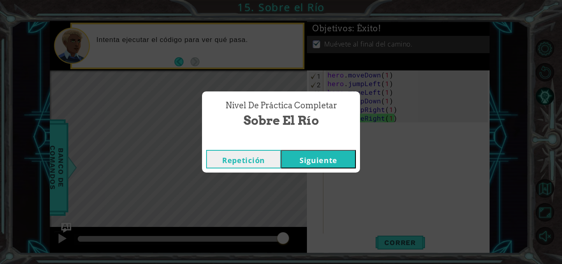
click at [325, 155] on button "Siguiente" at bounding box center [318, 159] width 75 height 19
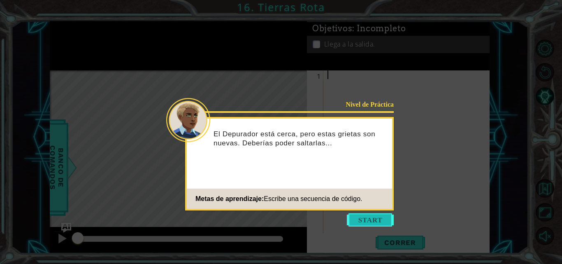
click at [367, 221] on button "Start" at bounding box center [370, 219] width 47 height 13
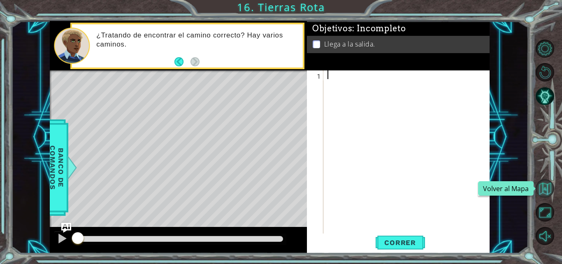
click at [542, 191] on button "Volver al Mapa" at bounding box center [544, 188] width 19 height 19
